Goal: Use online tool/utility: Utilize a website feature to perform a specific function

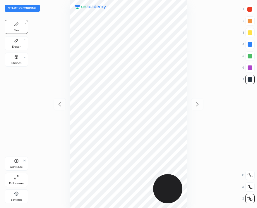
scroll to position [208, 163]
click at [17, 6] on button "Start recording" at bounding box center [22, 8] width 35 height 7
click at [13, 11] on button "End recording" at bounding box center [21, 8] width 32 height 7
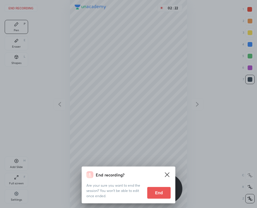
click at [149, 195] on button "End" at bounding box center [158, 193] width 23 height 12
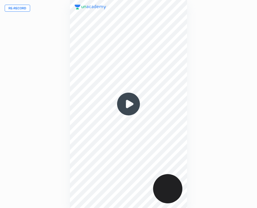
click at [16, 10] on button "Re-record" at bounding box center [17, 8] width 25 height 7
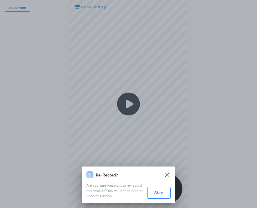
click at [159, 192] on button "Start" at bounding box center [158, 193] width 23 height 12
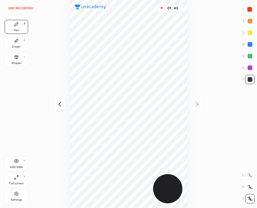
click at [30, 7] on button "End recording" at bounding box center [21, 8] width 32 height 7
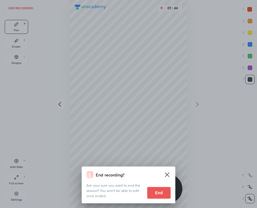
click at [156, 192] on button "End" at bounding box center [158, 193] width 23 height 12
